Goal: Obtain resource: Download file/media

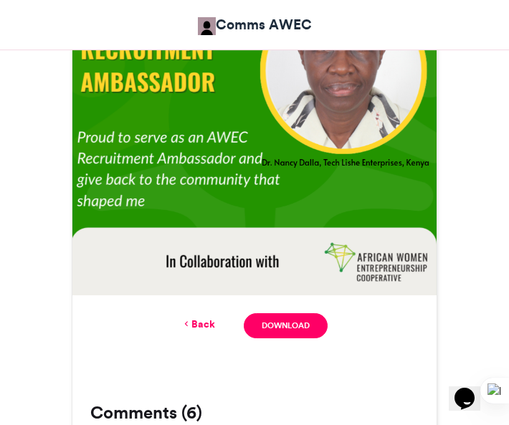
scroll to position [605, 0]
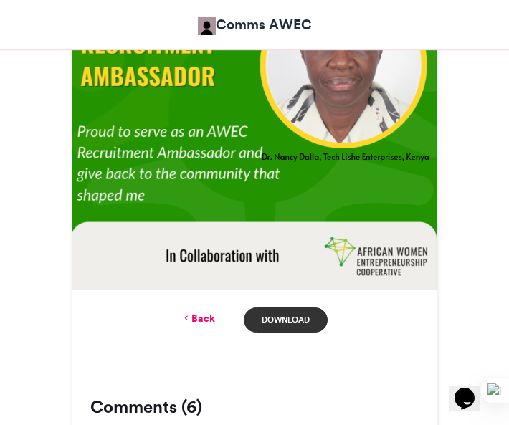
click at [282, 320] on link "Download" at bounding box center [286, 319] width 84 height 25
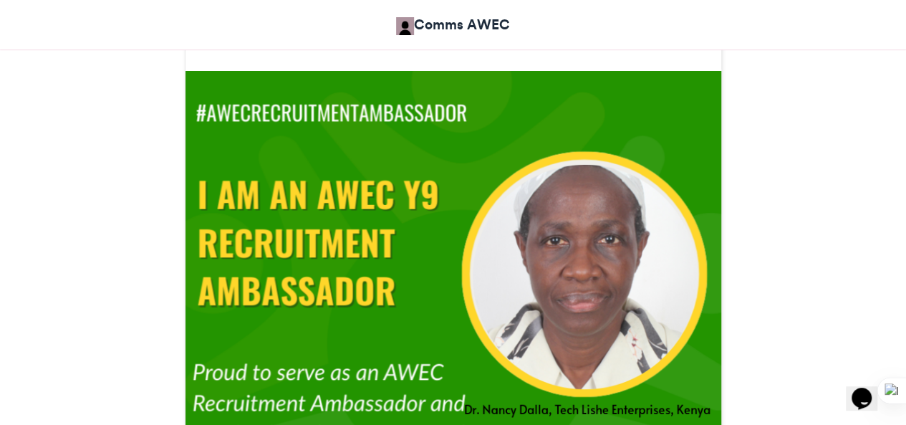
scroll to position [396, 0]
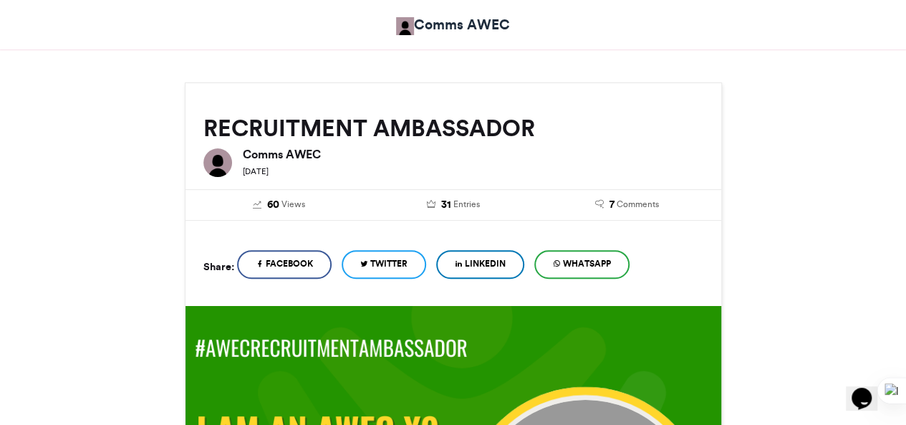
scroll to position [163, 0]
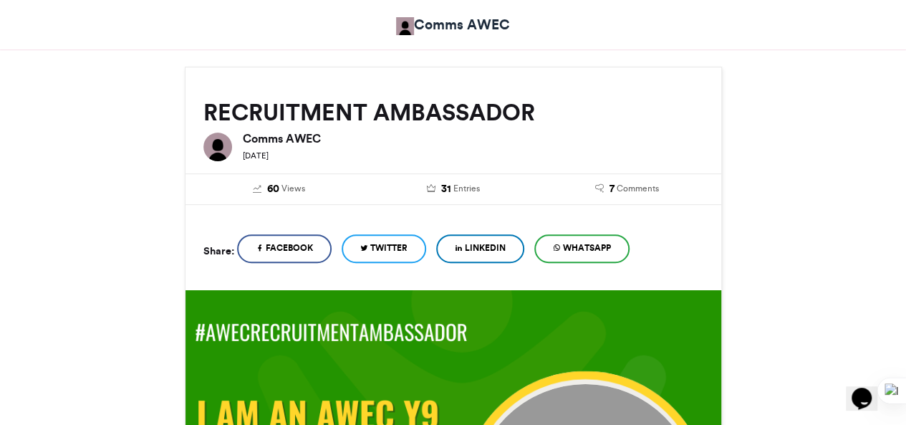
click at [580, 246] on span "WhatsApp" at bounding box center [587, 247] width 48 height 13
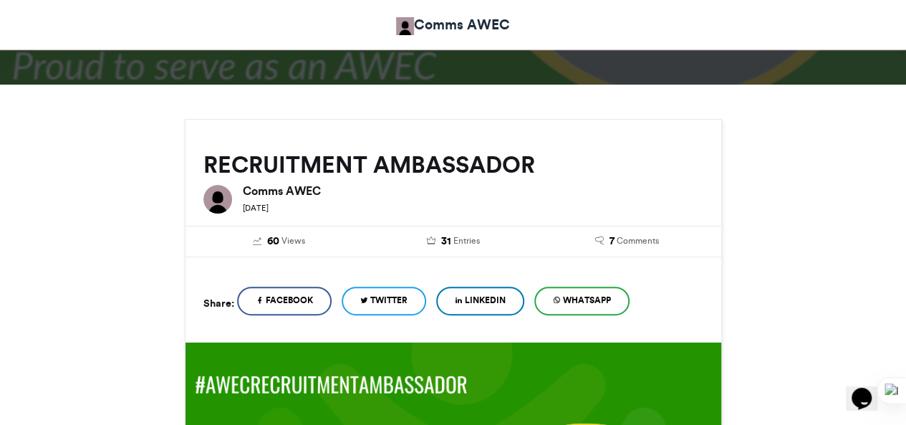
scroll to position [70, 0]
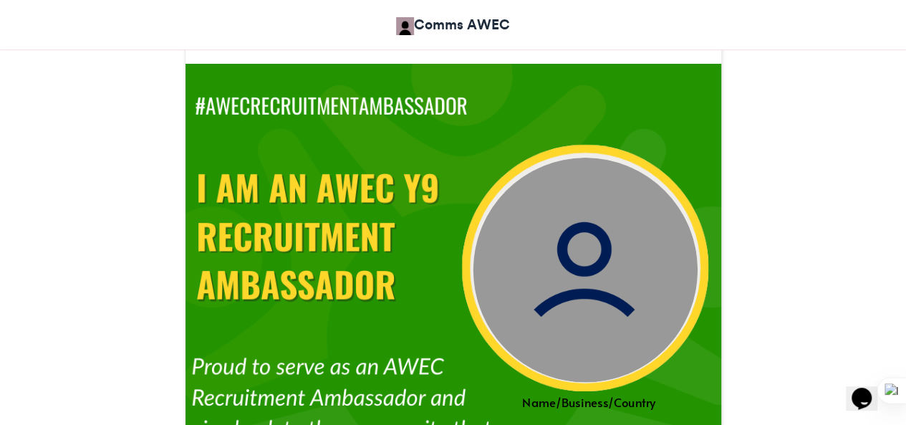
scroll to position [384, 0]
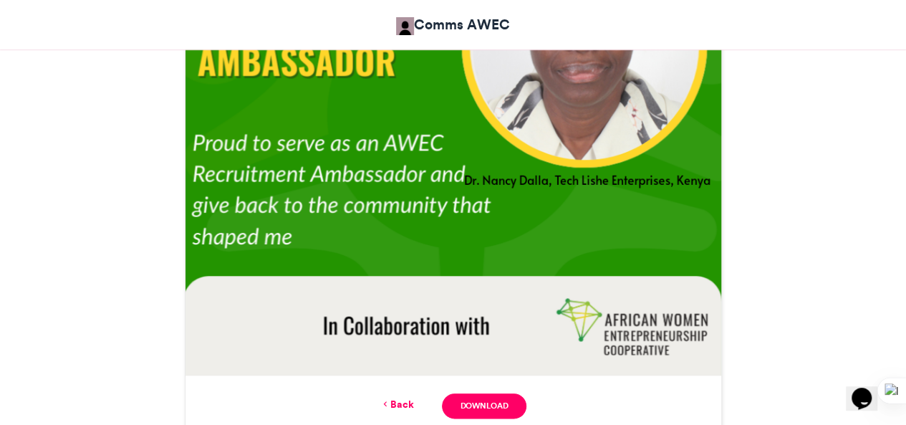
scroll to position [603, 0]
